Goal: Find specific page/section: Find specific page/section

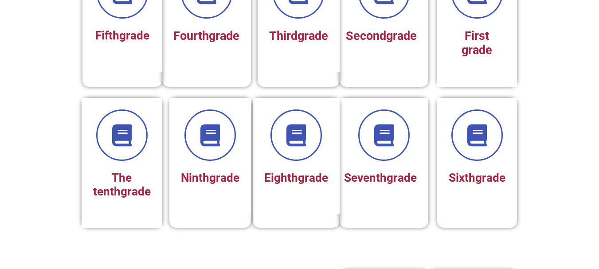
scroll to position [297, 0]
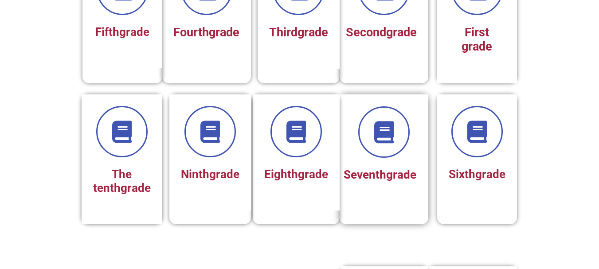
click at [385, 161] on div "Seventh grade" at bounding box center [384, 146] width 65 height 80
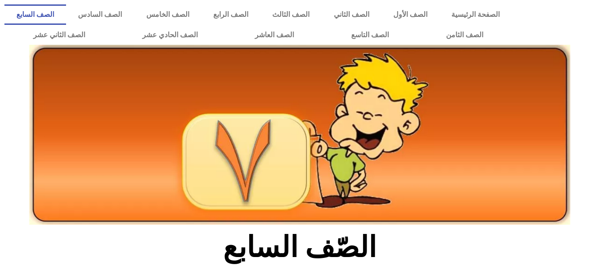
click at [388, 159] on img at bounding box center [299, 135] width 541 height 180
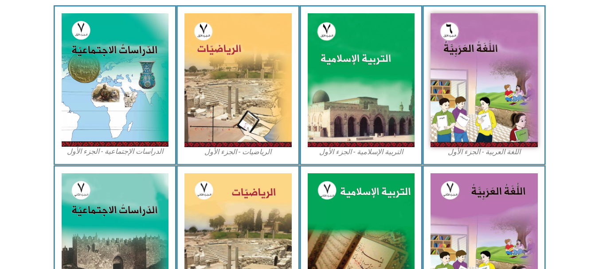
scroll to position [278, 0]
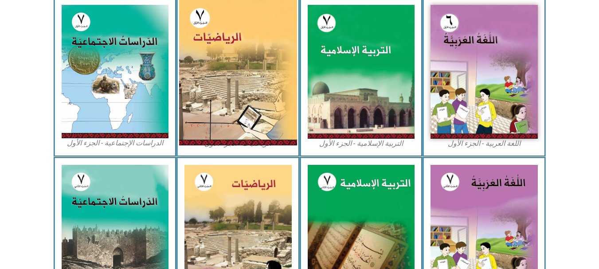
click at [278, 79] on img at bounding box center [238, 71] width 118 height 147
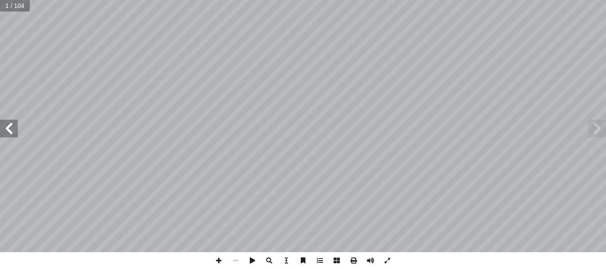
click at [11, 126] on span at bounding box center [9, 129] width 18 height 18
click at [221, 262] on span at bounding box center [218, 260] width 17 height 17
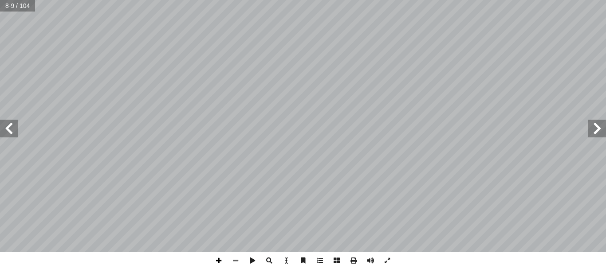
click at [221, 265] on span at bounding box center [218, 260] width 17 height 17
click at [241, 260] on span at bounding box center [235, 260] width 17 height 17
click at [14, 121] on span at bounding box center [9, 129] width 18 height 18
click at [220, 265] on span at bounding box center [218, 260] width 17 height 17
click at [11, 129] on span at bounding box center [9, 129] width 18 height 18
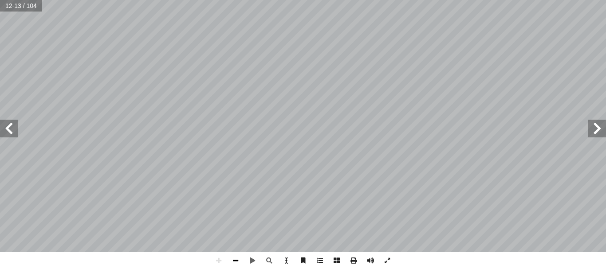
click at [241, 258] on span at bounding box center [235, 260] width 17 height 17
click at [218, 260] on span at bounding box center [218, 260] width 17 height 17
click at [372, 0] on html "الصفحة الرئيسية الصف الأول الصف الثاني الصف الثالث الصف الرابع الصف الخامس الصف…" at bounding box center [303, 40] width 606 height 81
click at [375, 0] on html "الصفحة الرئيسية الصف الأول الصف الثاني الصف الثالث الصف الرابع الصف الخامس الصف…" at bounding box center [303, 40] width 606 height 81
